Goal: Check status: Check status

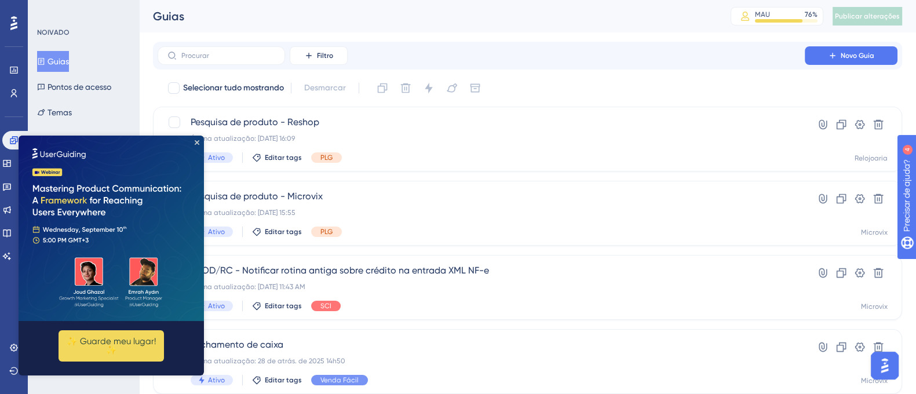
click at [197, 138] on img at bounding box center [111, 228] width 185 height 185
click at [197, 142] on icon "Fechar visualização" at bounding box center [197, 142] width 5 height 5
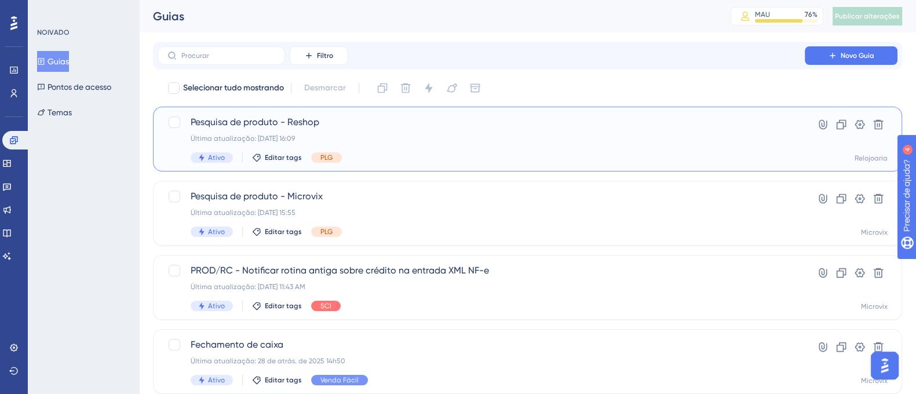
click at [488, 125] on span "Pesquisa de produto - Reshop" at bounding box center [481, 122] width 581 height 14
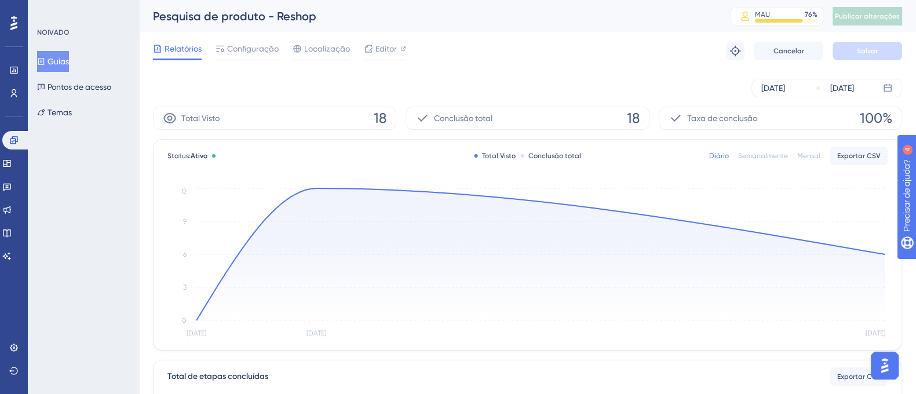
click at [684, 74] on div "02 de setembro de 2025 04 de setembro de 2025" at bounding box center [527, 87] width 749 height 37
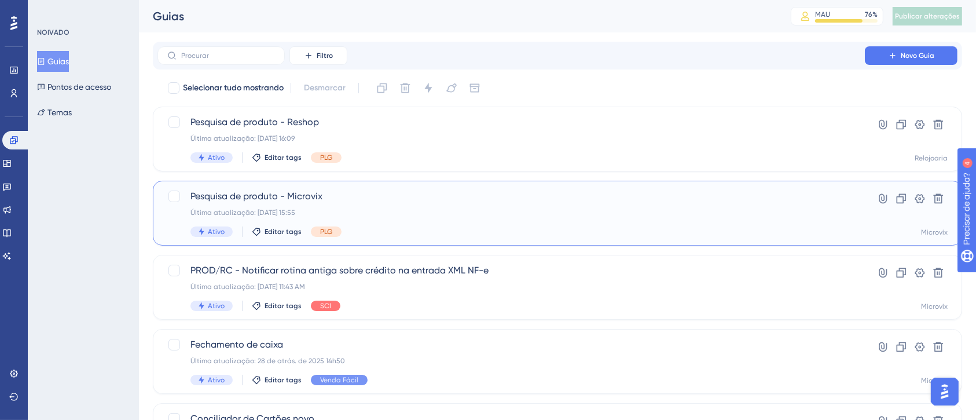
click at [488, 244] on div "Pesquisa de produto - Microvix Última atualização: 02 de set. de 2025 15:55 Ati…" at bounding box center [558, 213] width 810 height 65
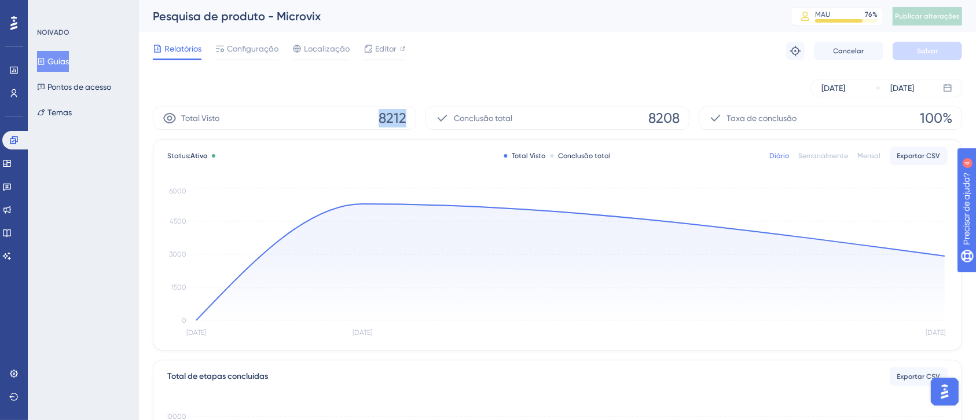
drag, startPoint x: 383, startPoint y: 116, endPoint x: 423, endPoint y: 117, distance: 39.4
click at [423, 117] on div "Total Visto 8212 Conclusão total 8208 Taxa de conclusão 100%" at bounding box center [558, 118] width 810 height 23
copy div "8212"
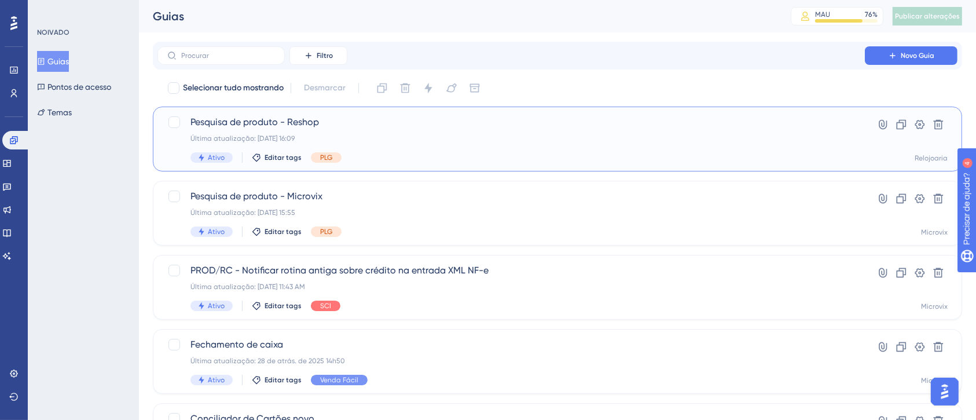
click at [381, 151] on div "Pesquisa de produto - Reshop Última atualização: 02 de set. de 2025 16:09 Ativo…" at bounding box center [512, 138] width 642 height 47
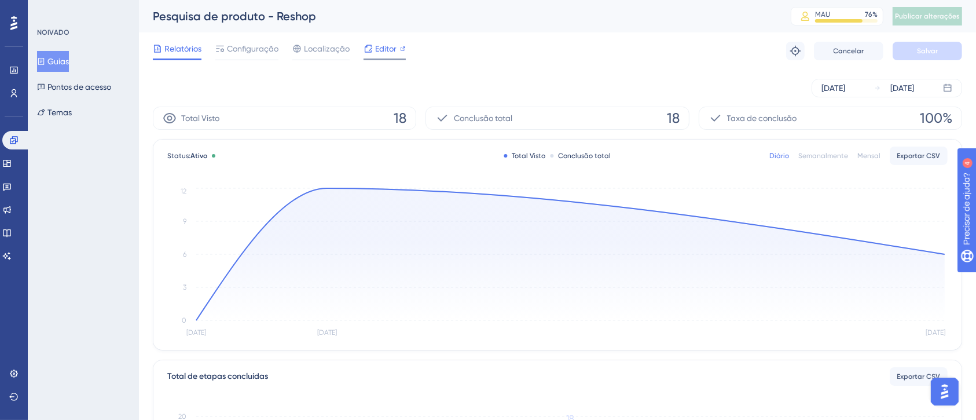
click at [371, 50] on icon at bounding box center [368, 48] width 9 height 9
